Goal: Go to known website

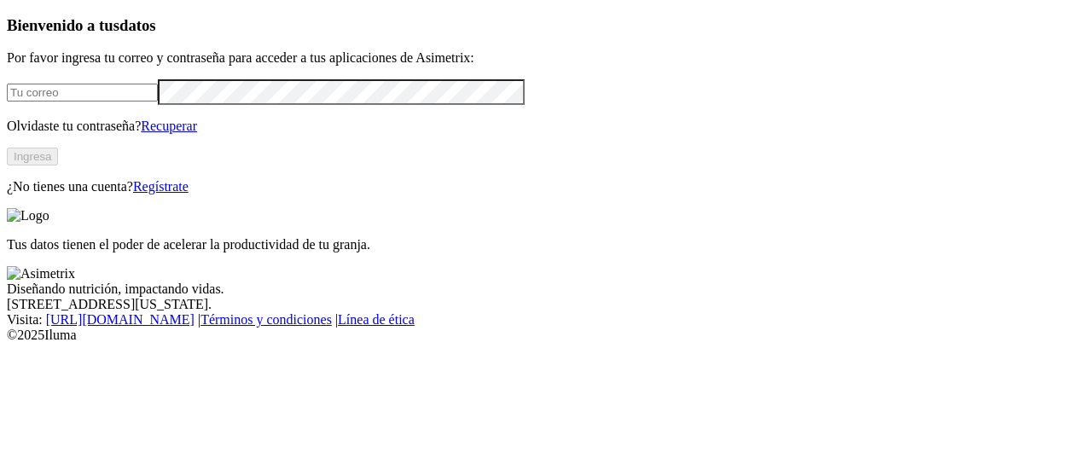
type input "[PERSON_NAME][EMAIL_ADDRESS][PERSON_NAME][DOMAIN_NAME]"
click at [58, 165] on button "Ingresa" at bounding box center [32, 157] width 51 height 18
